Goal: Submit feedback/report problem

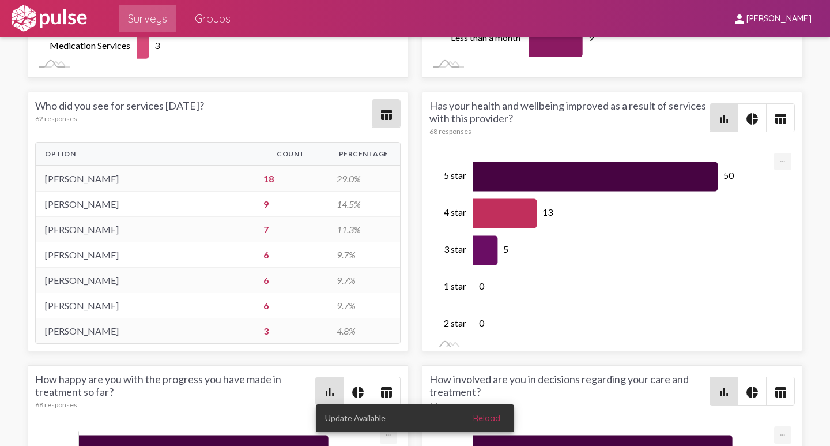
scroll to position [173, 0]
